Goal: Information Seeking & Learning: Learn about a topic

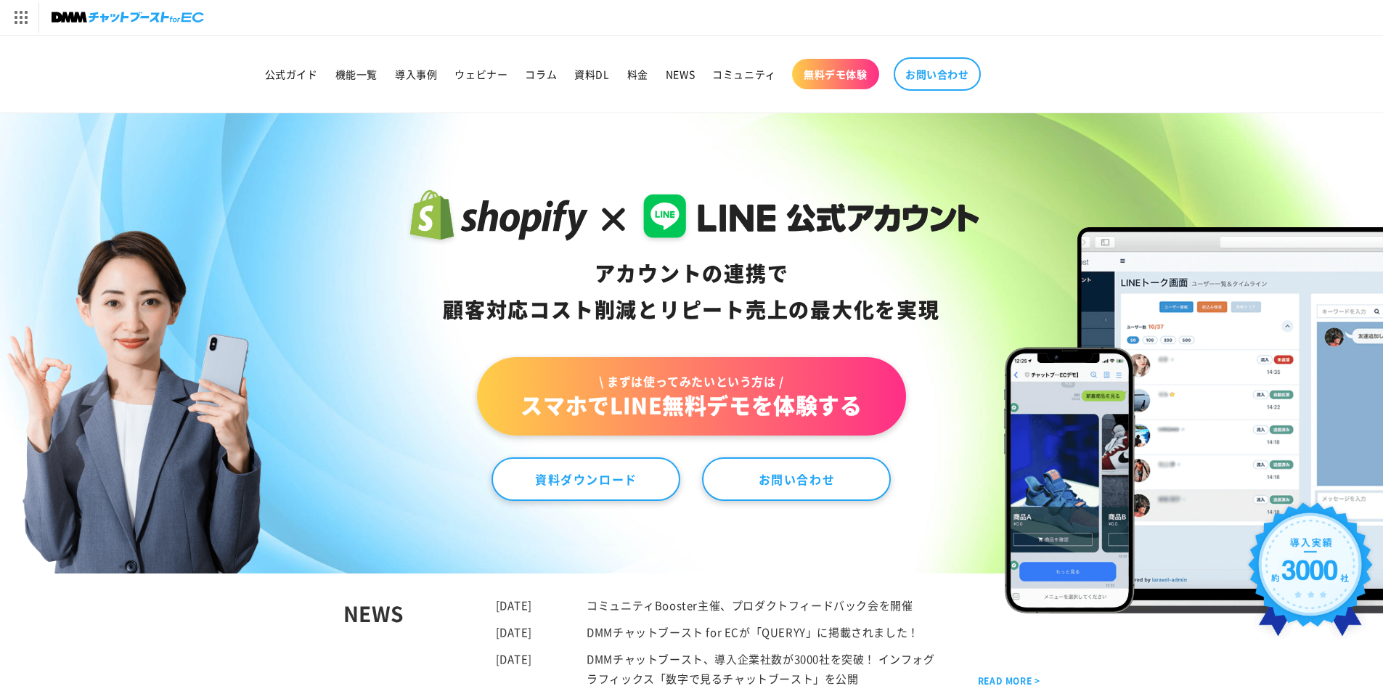
drag, startPoint x: 937, startPoint y: 439, endPoint x: 828, endPoint y: 110, distance: 346.7
drag, startPoint x: 468, startPoint y: 224, endPoint x: 412, endPoint y: 346, distance: 134.2
click at [412, 346] on div "アカウントの連携で 顧客対応コスト削減と リピート売上の 最大化を実現 \ まずは使ってみたいという方は / スマホでLINE無料デモを体験する 資料ダウンロ…" at bounding box center [691, 343] width 605 height 315
drag, startPoint x: 605, startPoint y: 579, endPoint x: 636, endPoint y: 582, distance: 31.3
click at [627, 581] on div "NEWS 2023.08.29 コミュニティBooster主催、プロダクトフィードバック会を開催 2023.03.10 DMMチャットブースト for ECが…" at bounding box center [691, 642] width 697 height 137
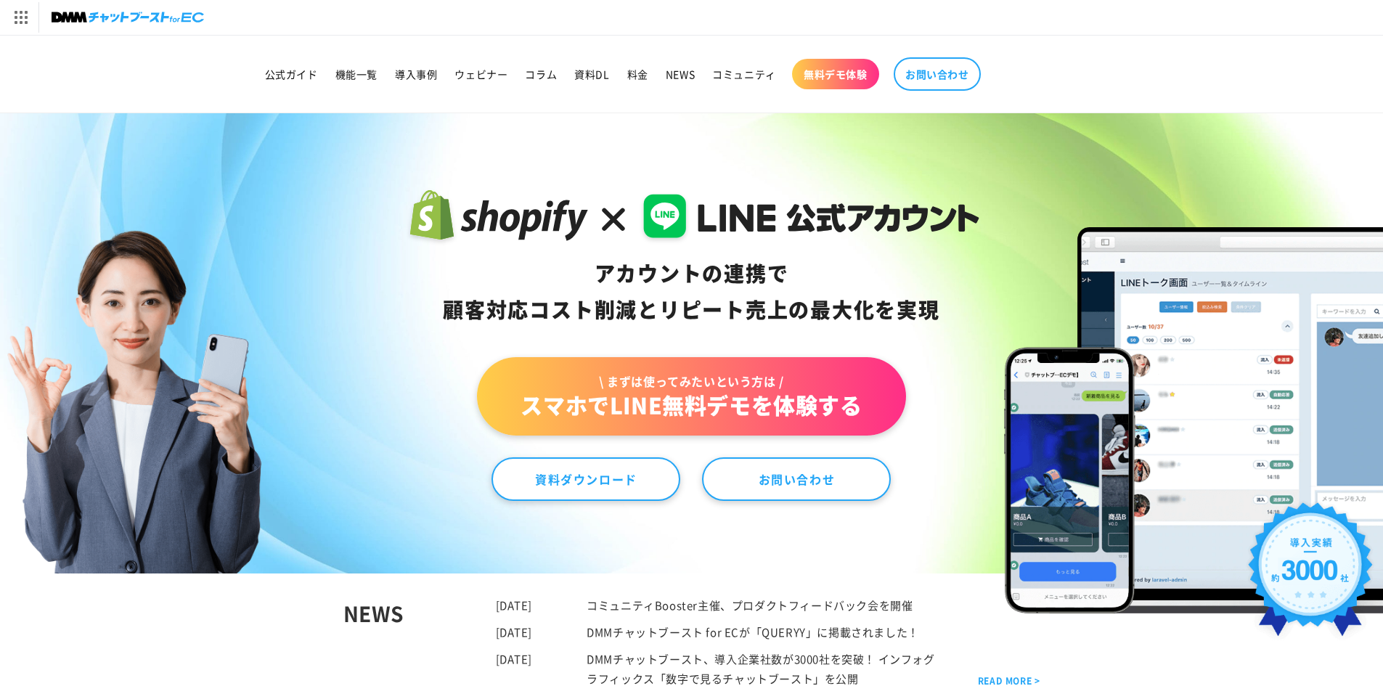
drag, startPoint x: 388, startPoint y: 320, endPoint x: 391, endPoint y: 142, distance: 178.7
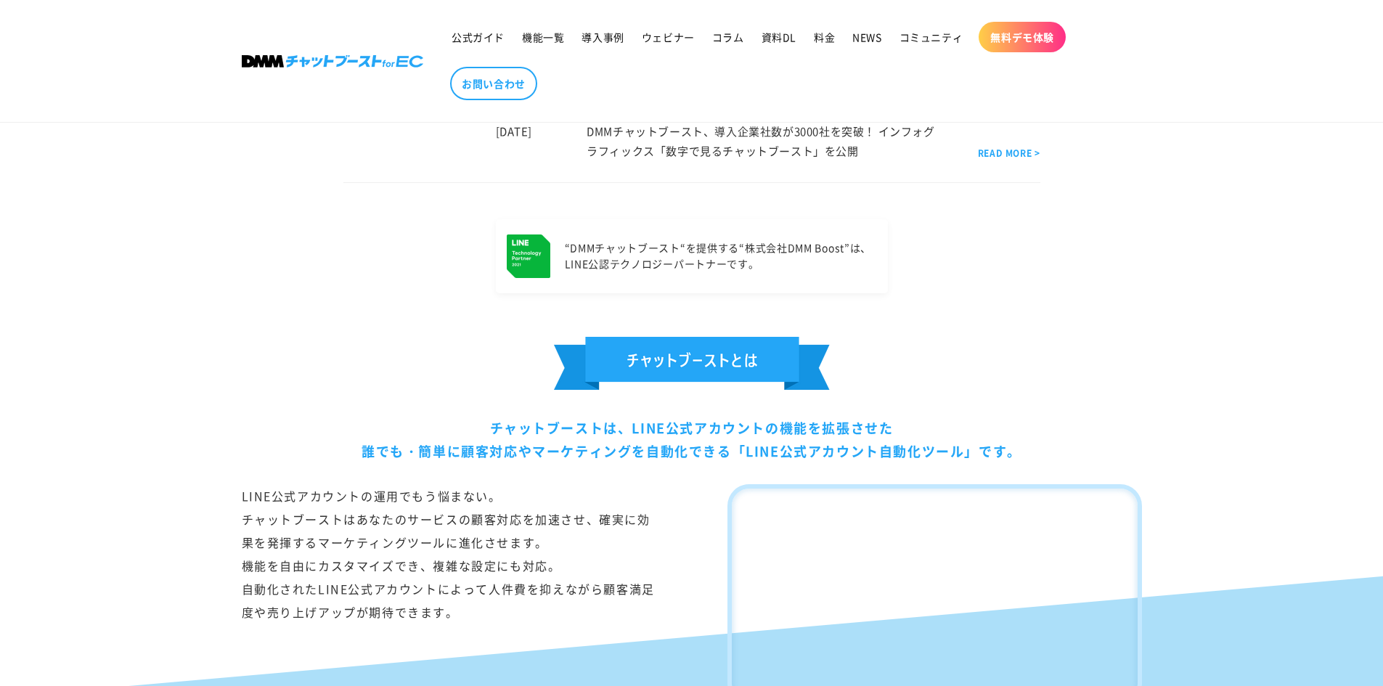
scroll to position [726, 0]
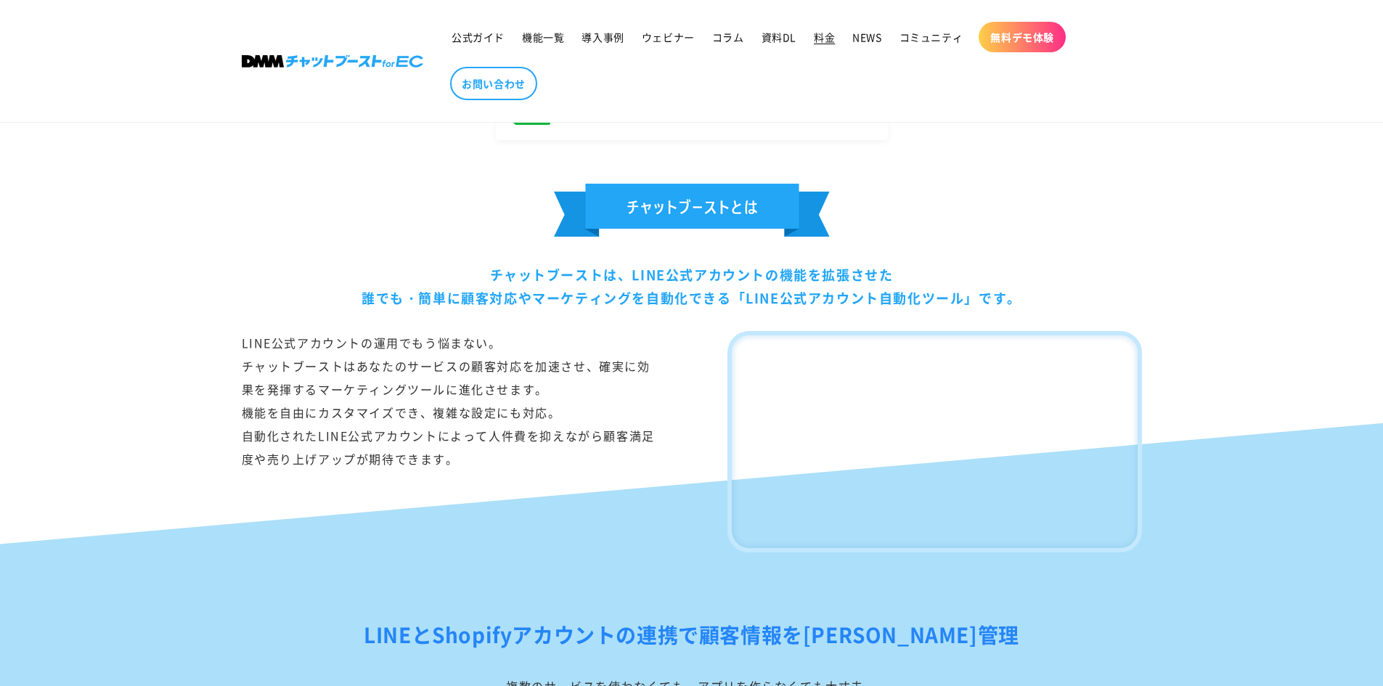
click at [818, 44] on link "料金" at bounding box center [824, 37] width 38 height 30
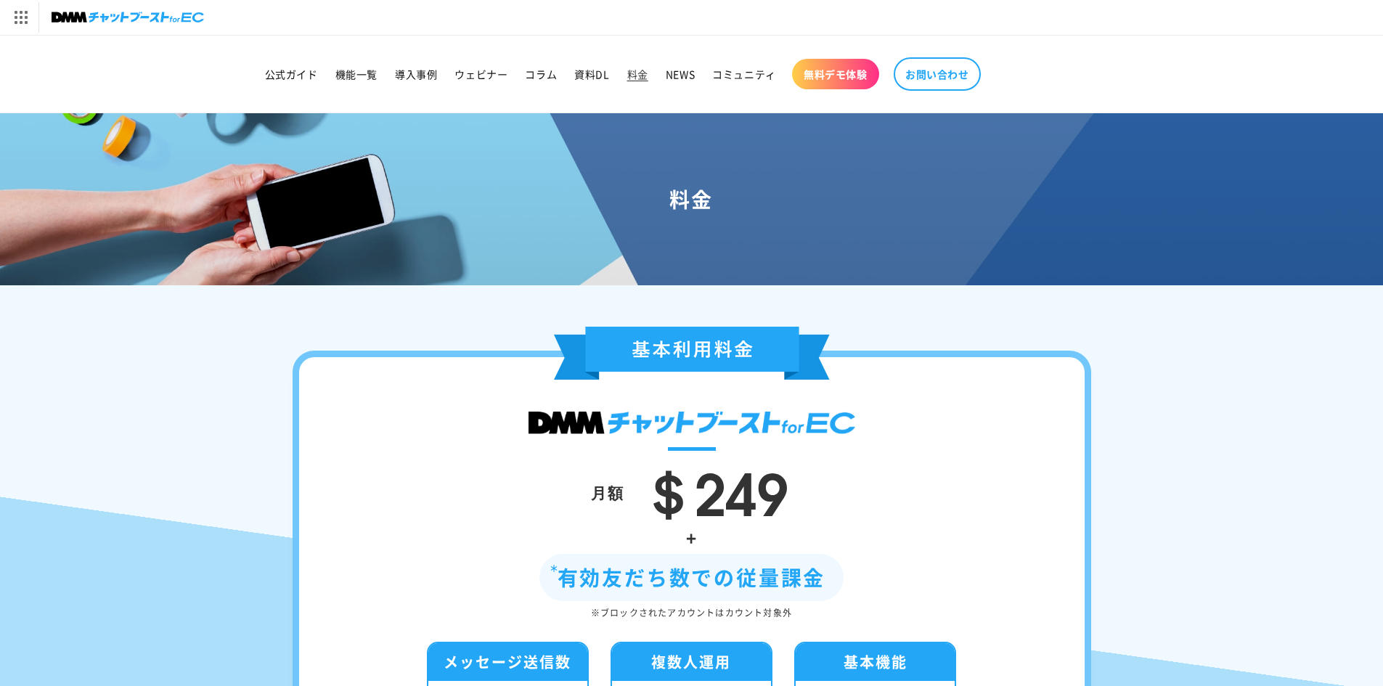
drag, startPoint x: 1042, startPoint y: 273, endPoint x: 969, endPoint y: 110, distance: 178.4
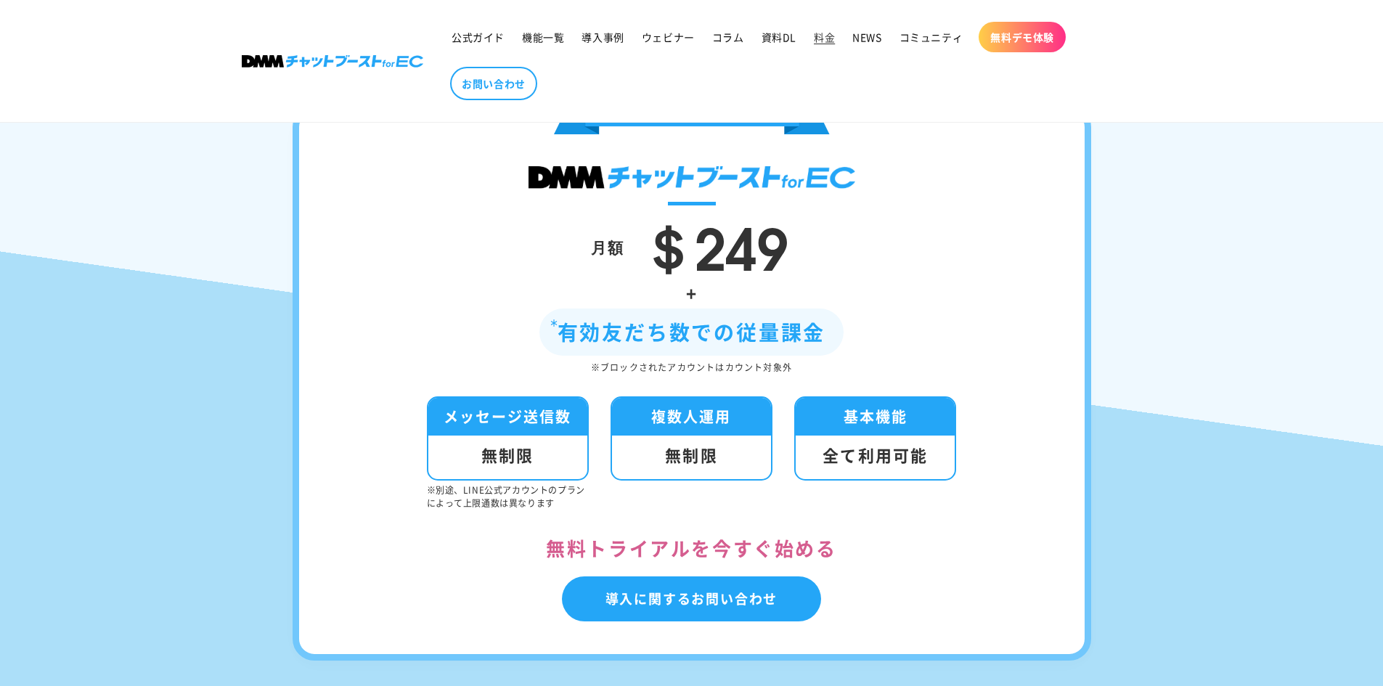
scroll to position [218, 0]
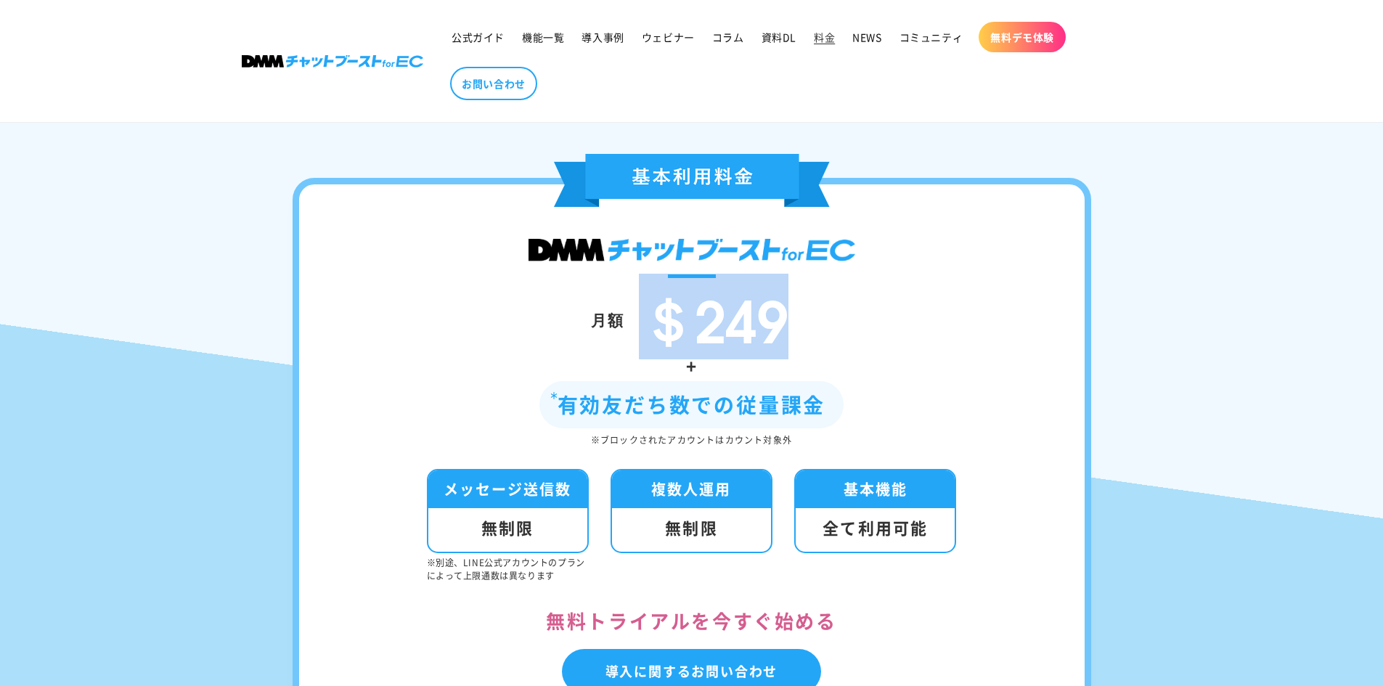
drag, startPoint x: 632, startPoint y: 334, endPoint x: 788, endPoint y: 335, distance: 155.4
click at [788, 335] on div "＄249" at bounding box center [708, 319] width 168 height 61
copy span "＄249"
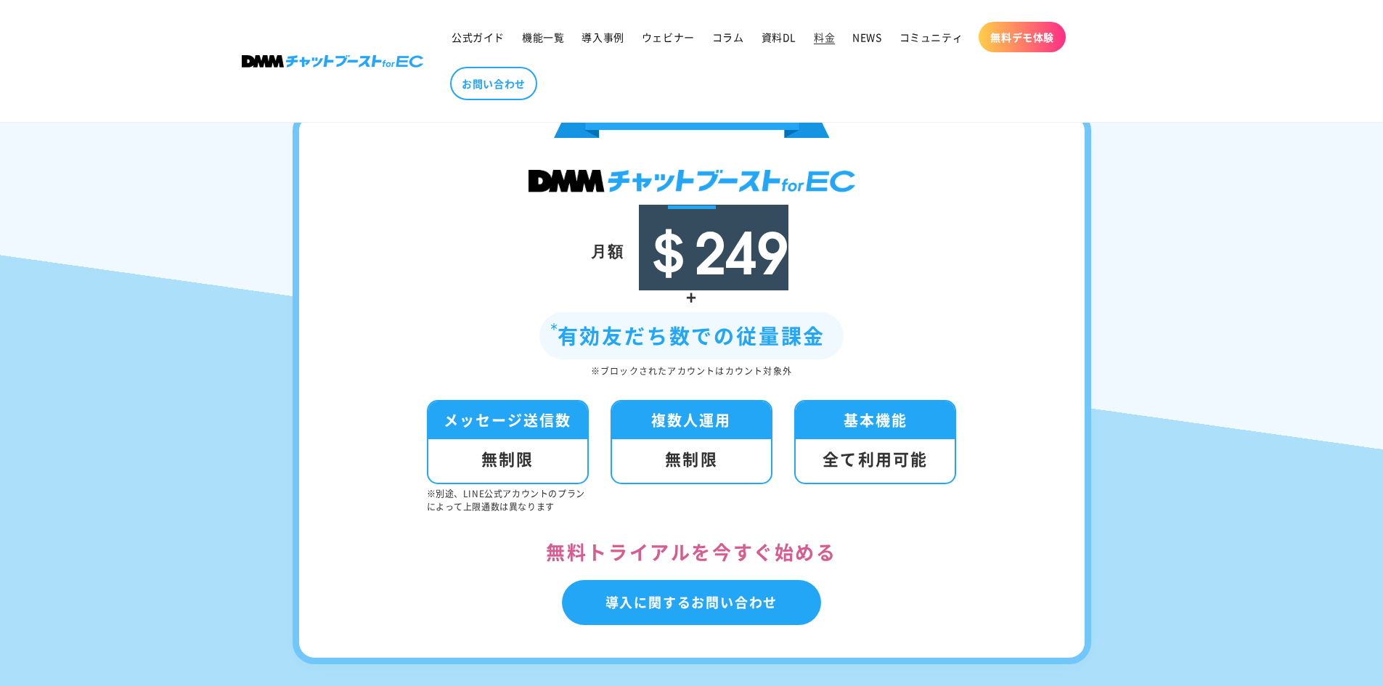
scroll to position [363, 0]
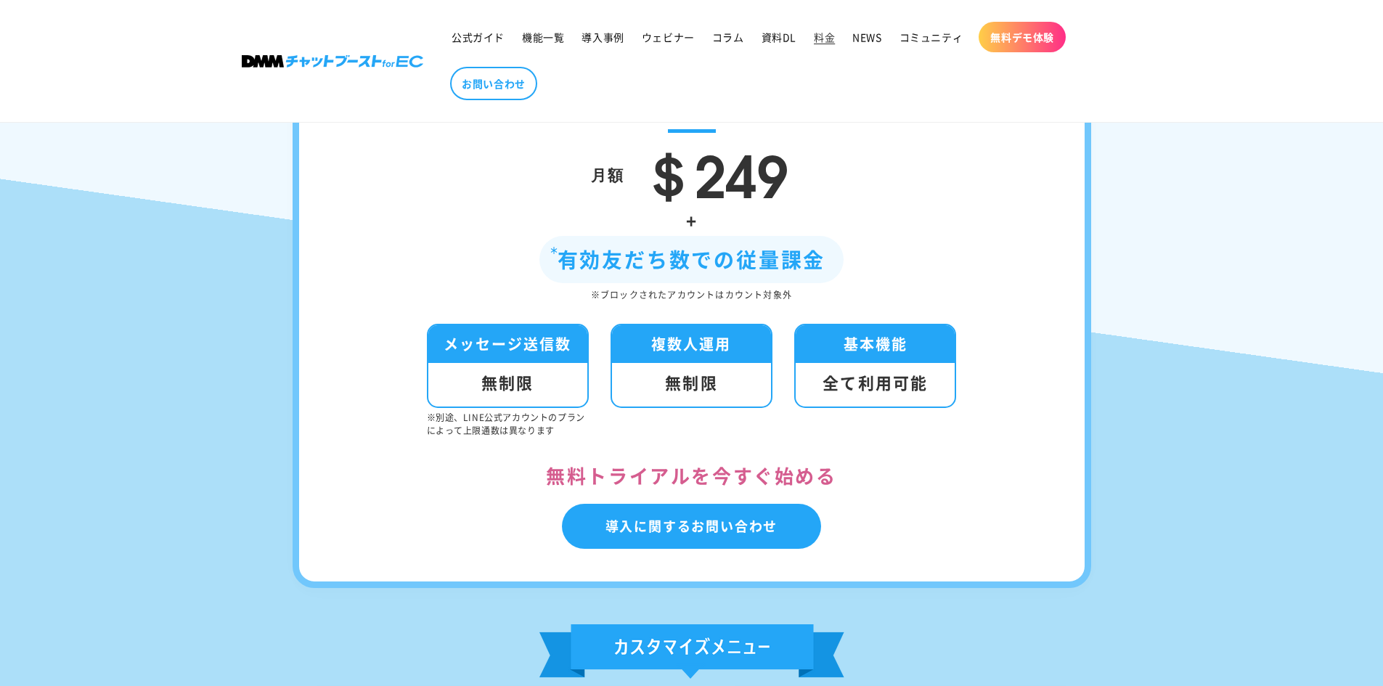
click at [956, 217] on div "+" at bounding box center [692, 220] width 699 height 31
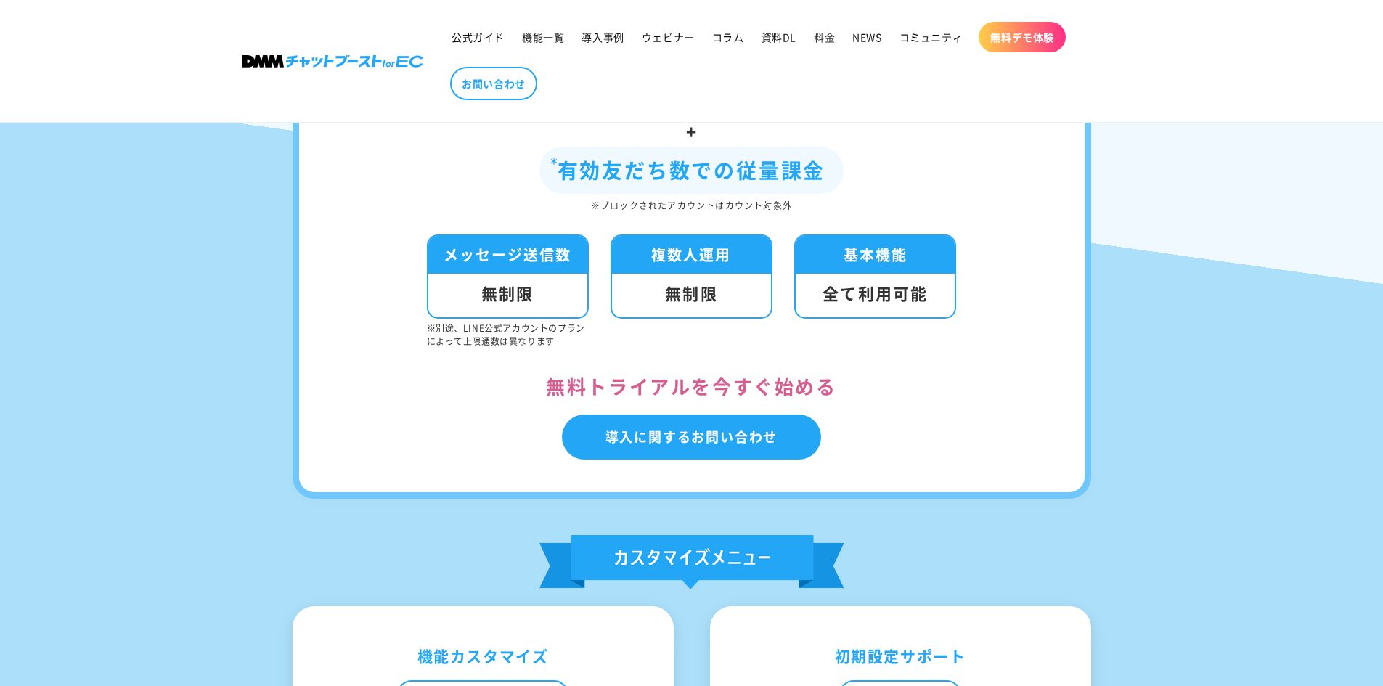
scroll to position [0, 0]
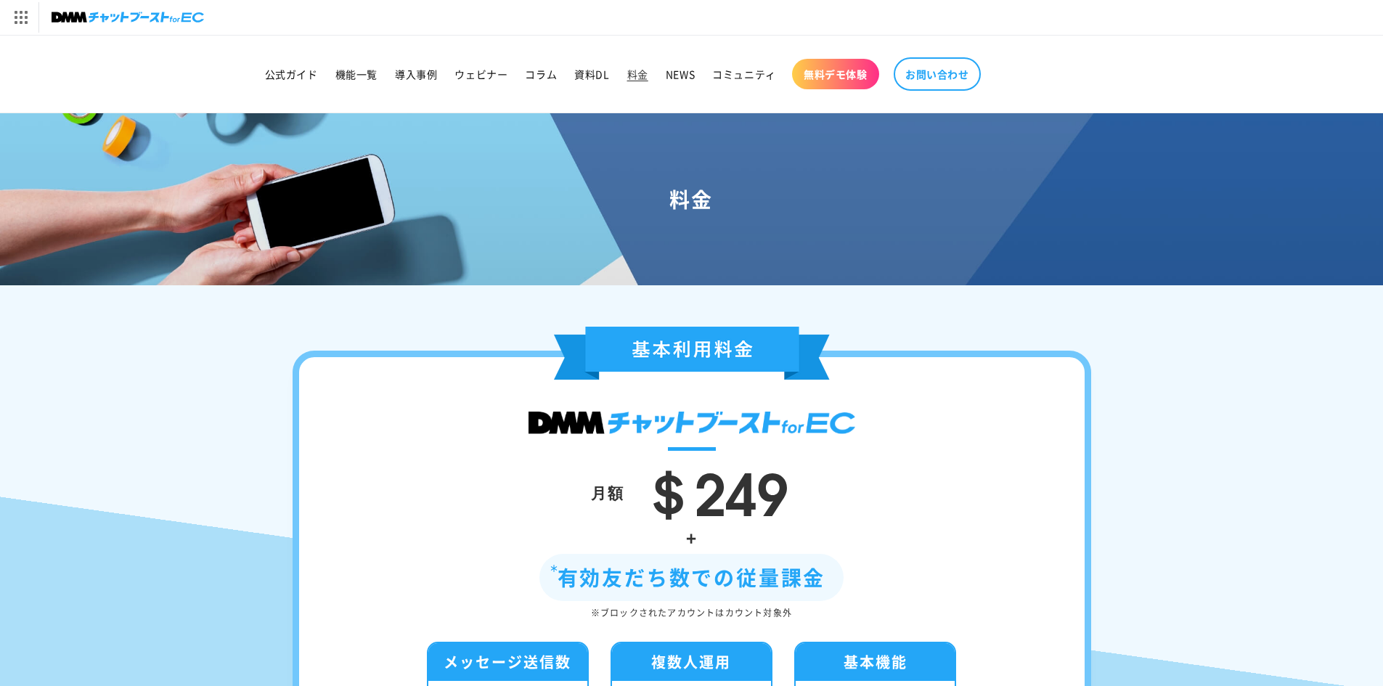
drag, startPoint x: 1147, startPoint y: 394, endPoint x: 1112, endPoint y: 197, distance: 200.7
click at [524, 81] on link "コラム" at bounding box center [540, 74] width 49 height 30
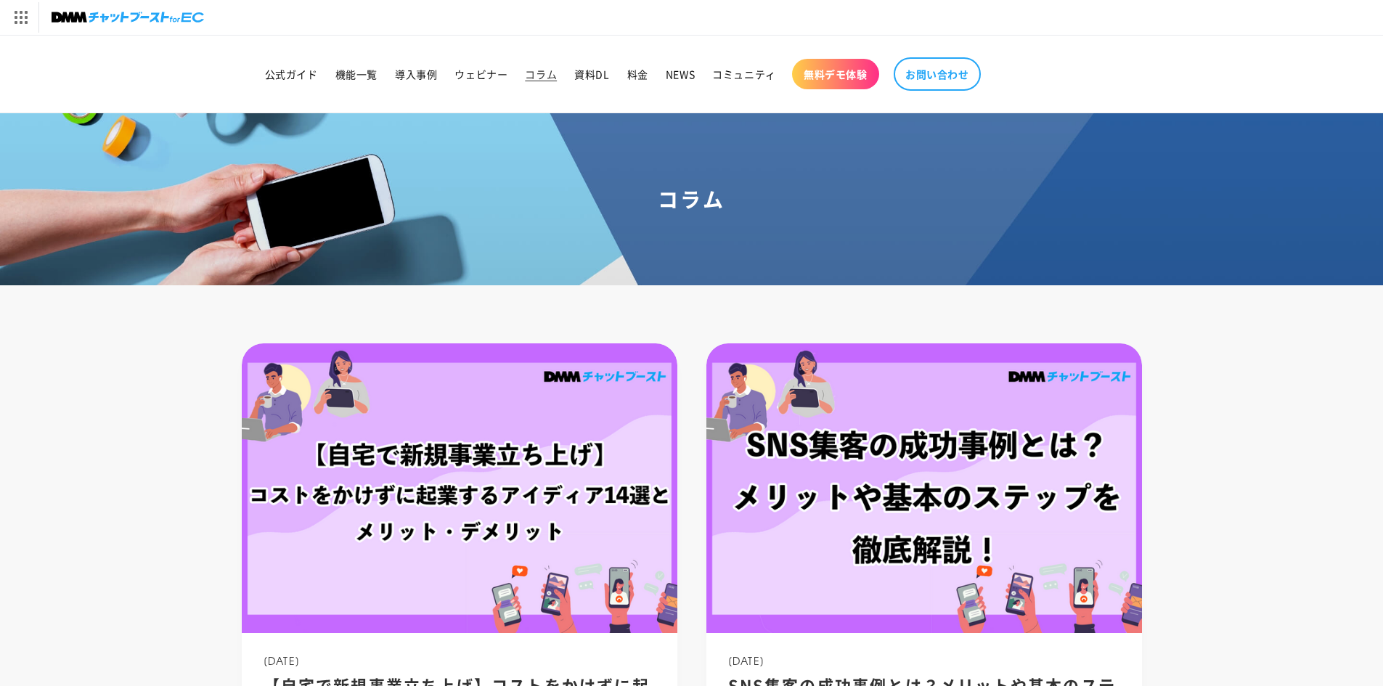
drag, startPoint x: 1059, startPoint y: 262, endPoint x: 1112, endPoint y: 74, distance: 195.6
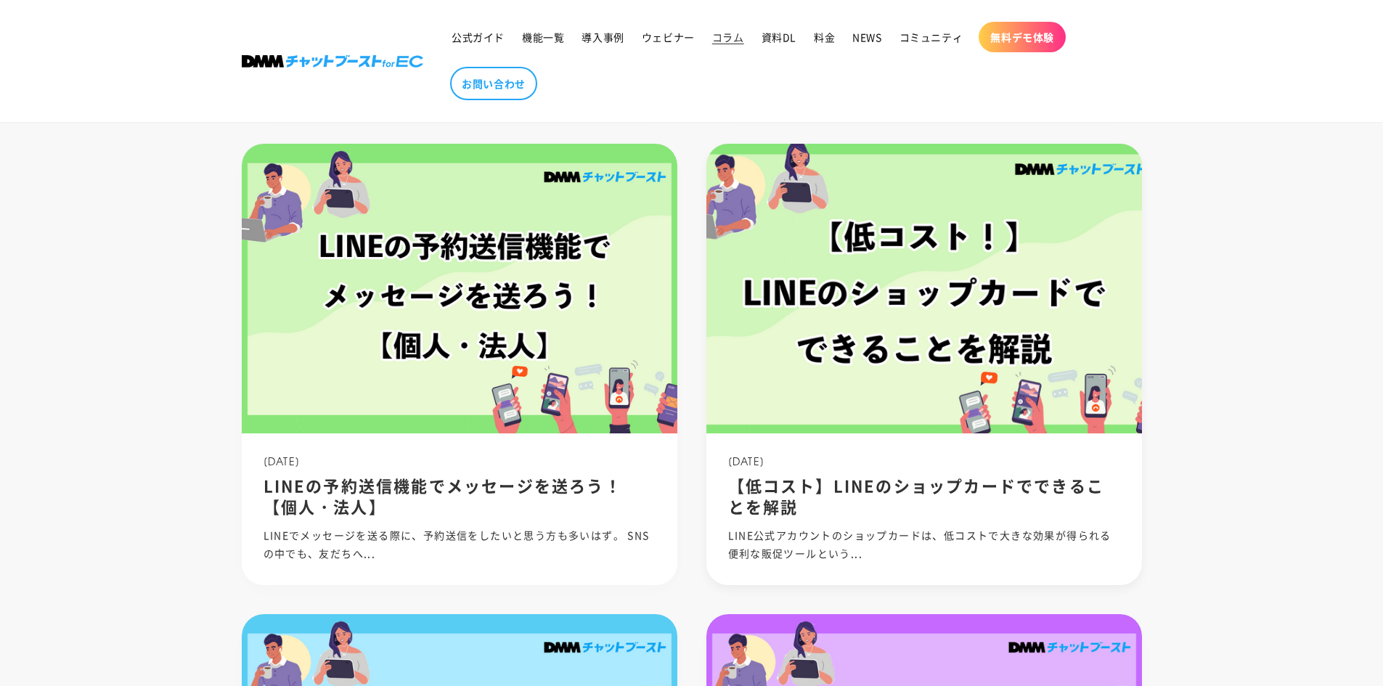
scroll to position [726, 0]
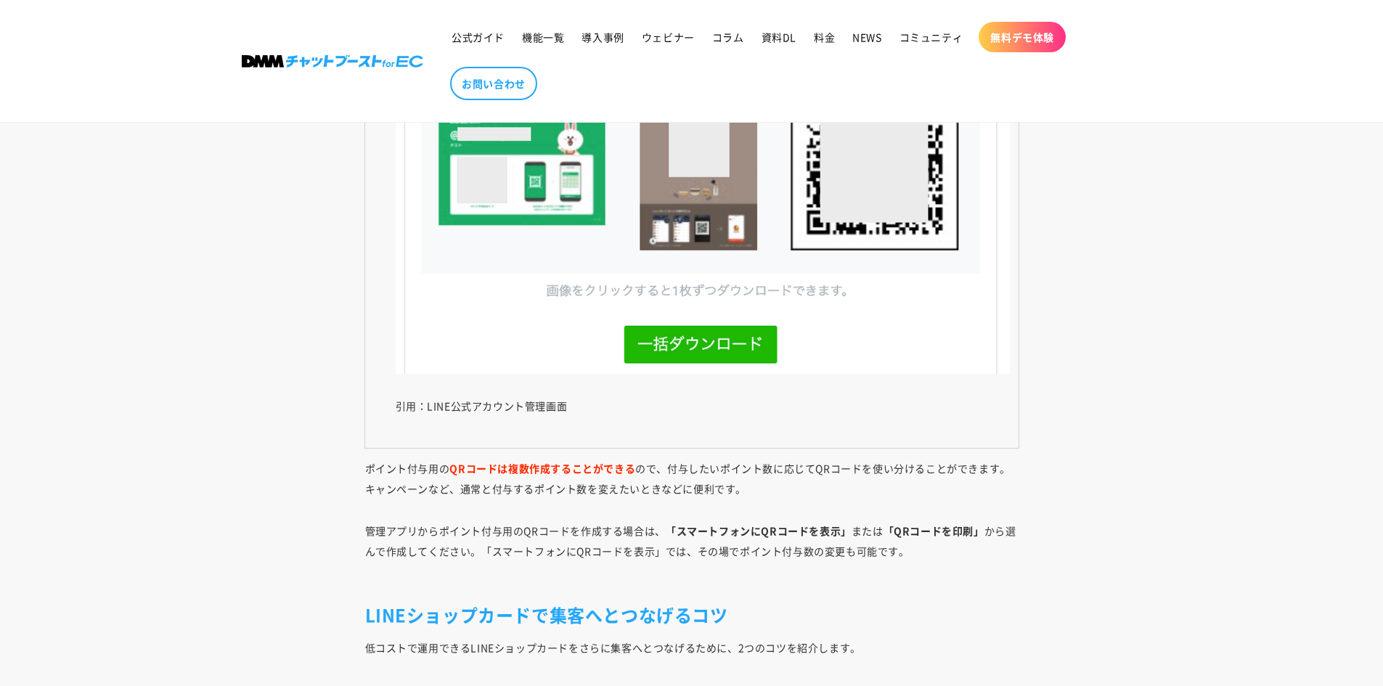
scroll to position [9050, 0]
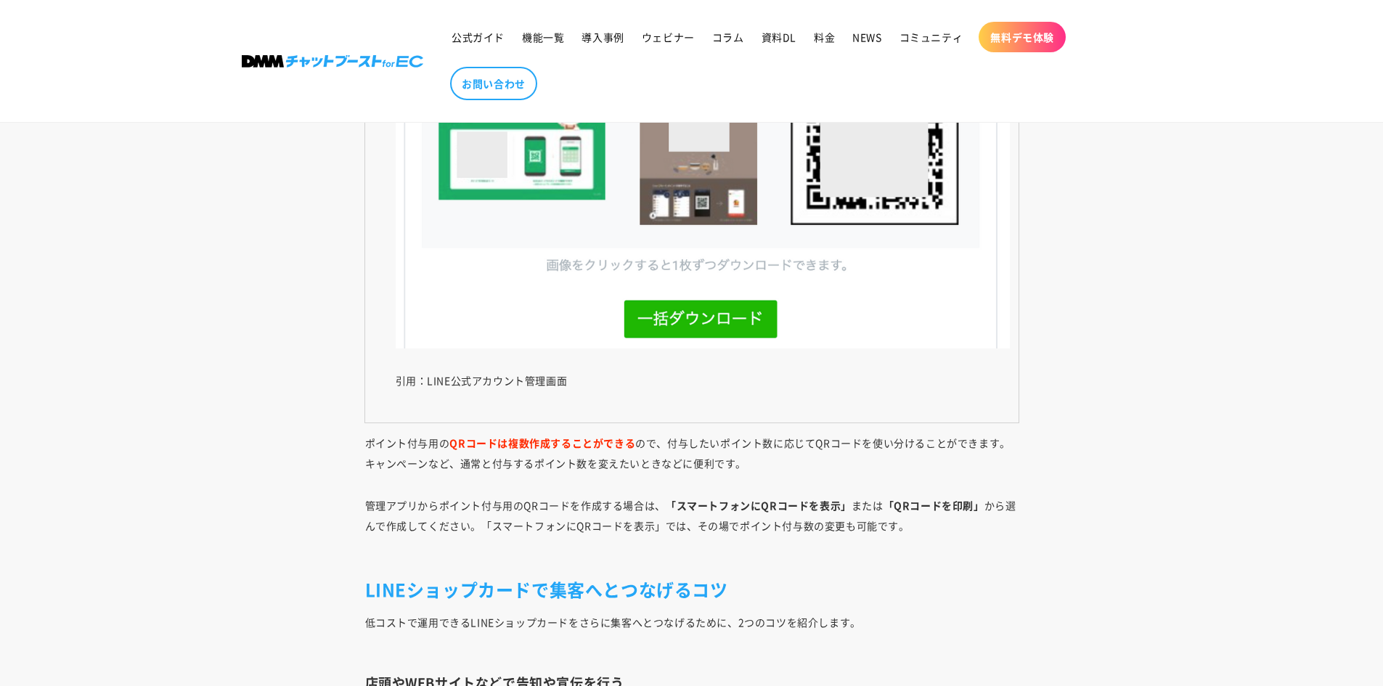
click at [738, 318] on img at bounding box center [703, 167] width 614 height 363
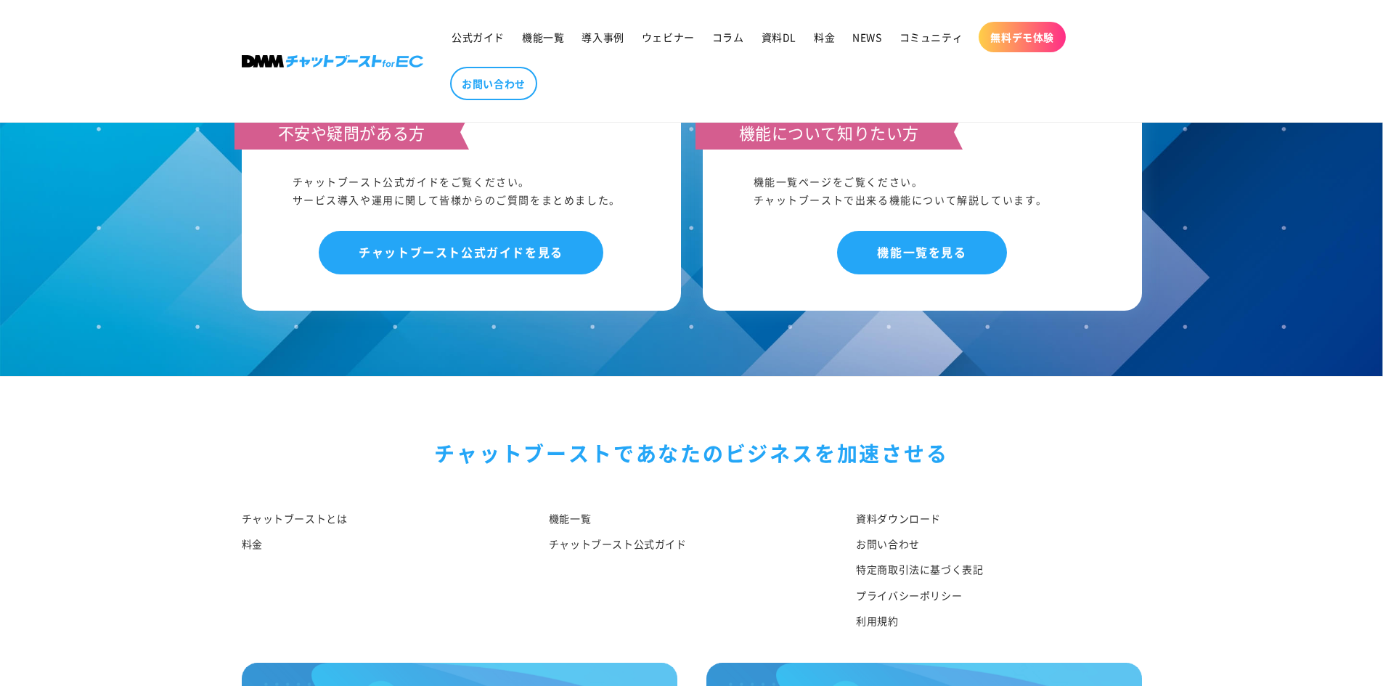
scroll to position [10924, 0]
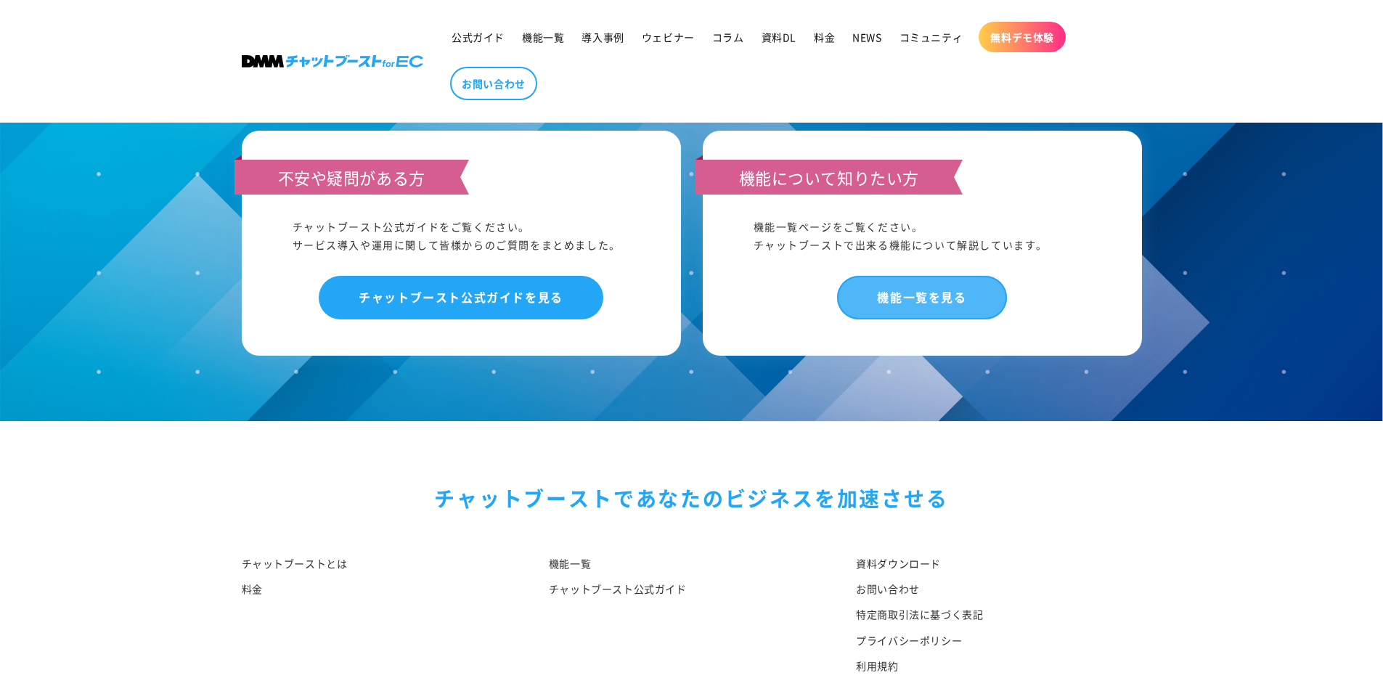
click at [935, 303] on link "機能一覧を見る" at bounding box center [921, 297] width 169 height 43
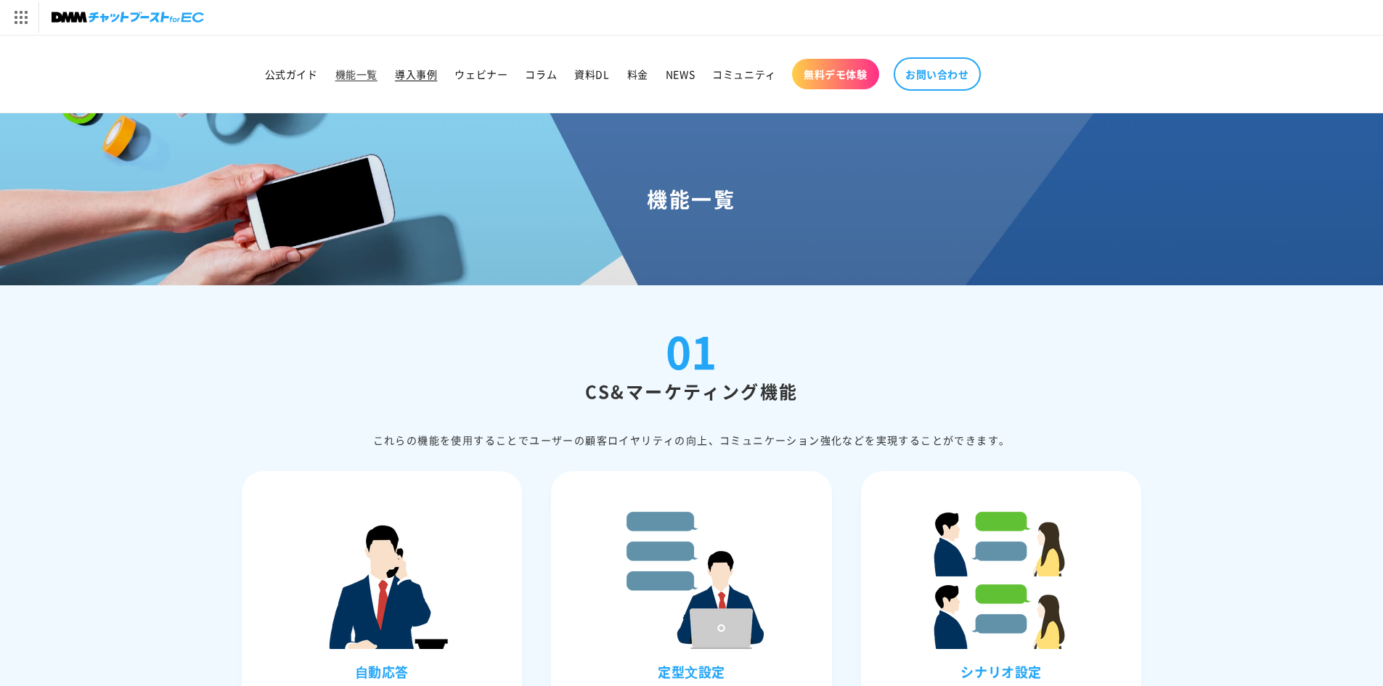
click at [415, 74] on span "導入事例" at bounding box center [416, 74] width 42 height 13
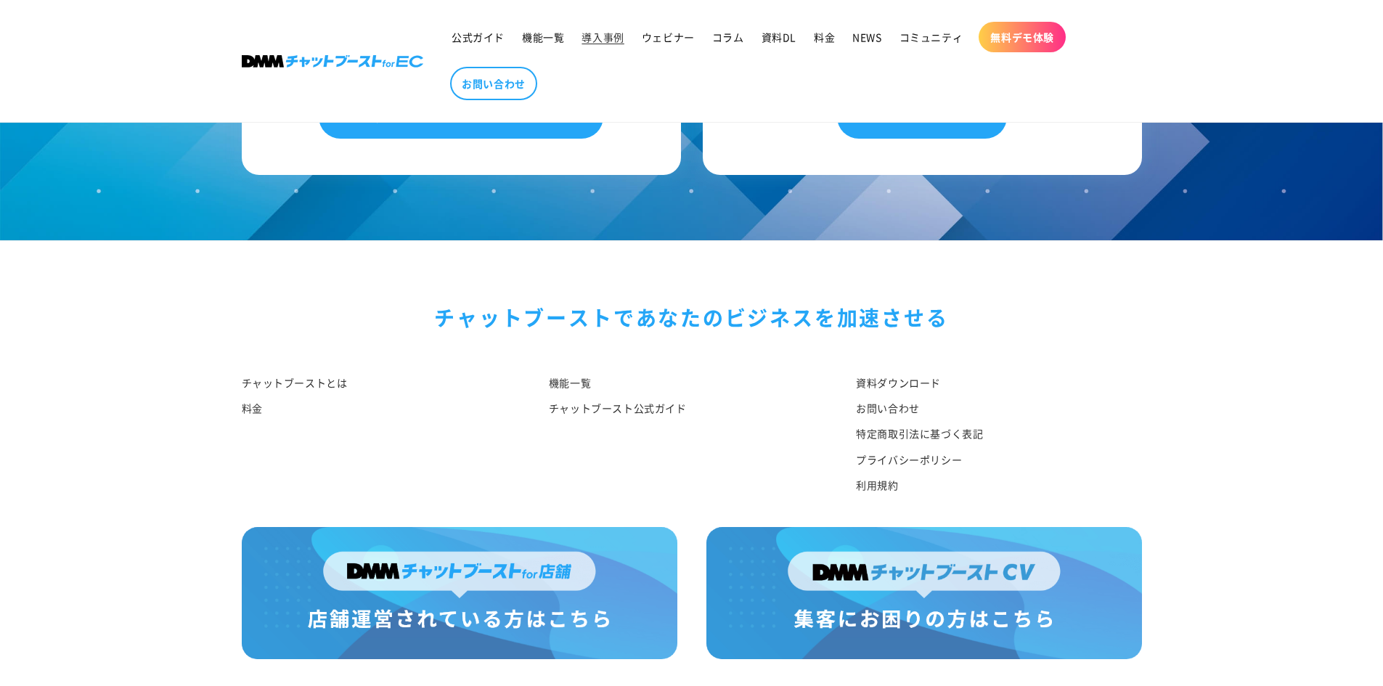
scroll to position [2183, 0]
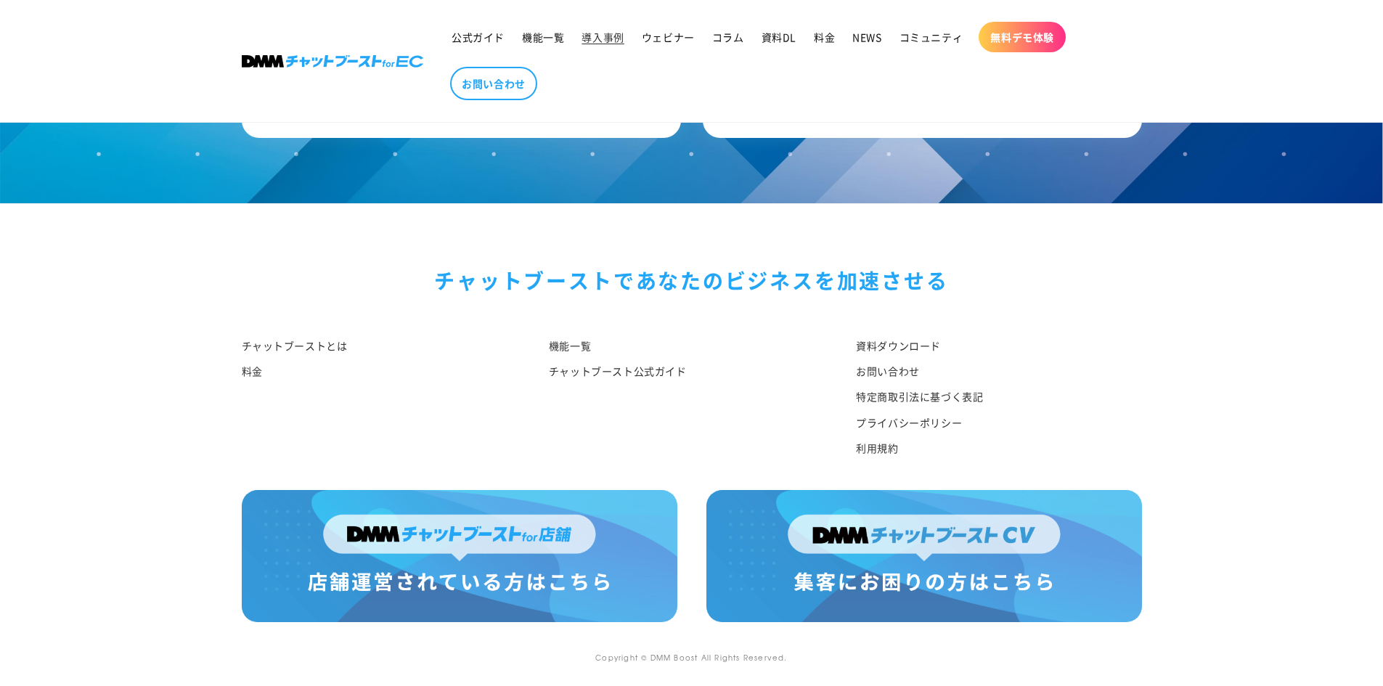
click at [855, 547] on img at bounding box center [925, 556] width 436 height 132
